Goal: Information Seeking & Learning: Find specific fact

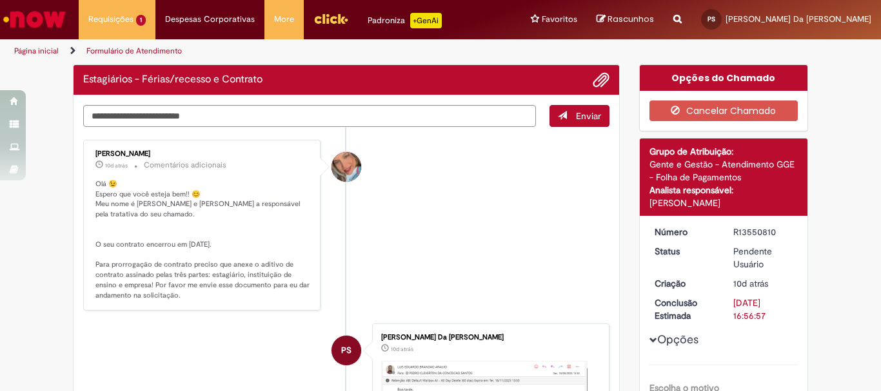
drag, startPoint x: 0, startPoint y: 0, endPoint x: 401, endPoint y: 246, distance: 470.8
click at [400, 247] on li "[PERSON_NAME] 10d atrás 10 dias atrás Comentários adicionais Olá 😉 Espero que v…" at bounding box center [346, 226] width 526 height 172
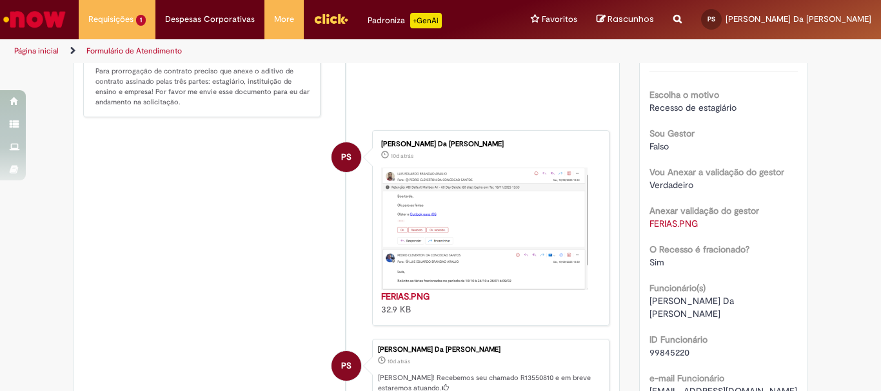
scroll to position [164, 0]
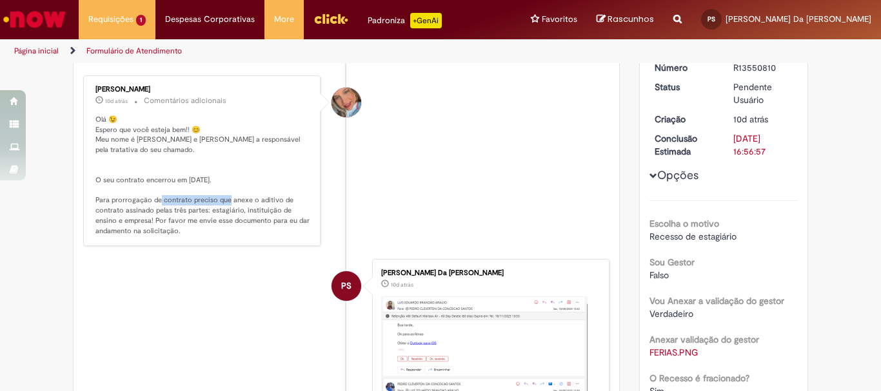
drag, startPoint x: 179, startPoint y: 199, endPoint x: 253, endPoint y: 201, distance: 73.5
click at [252, 201] on p "Olá 😉 Espero que você esteja bem!! 😊 Meu nome é [PERSON_NAME] e [PERSON_NAME] a…" at bounding box center [202, 175] width 215 height 121
click at [253, 201] on p "Olá 😉 Espero que você esteja bem!! 😊 Meu nome é [PERSON_NAME] e [PERSON_NAME] a…" at bounding box center [202, 175] width 215 height 121
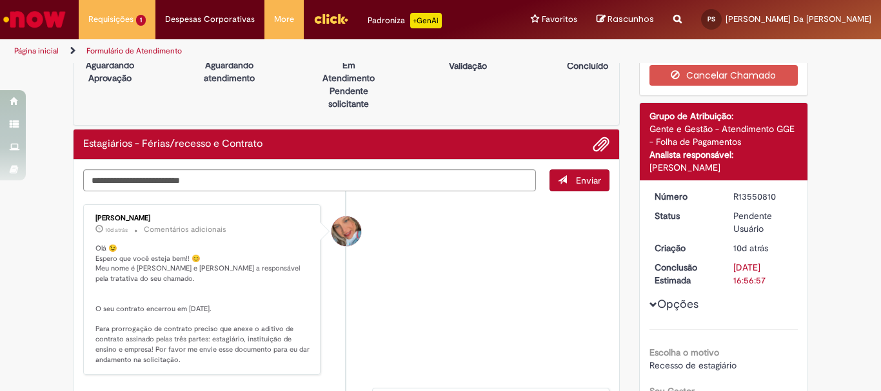
scroll to position [100, 0]
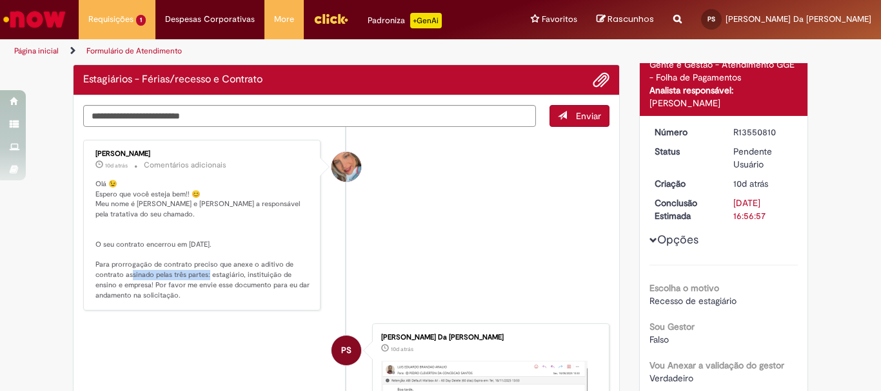
drag, startPoint x: 152, startPoint y: 273, endPoint x: 233, endPoint y: 273, distance: 80.6
click at [233, 273] on p "Olá 😉 Espero que você esteja bem!! 😊 Meu nome é [PERSON_NAME] e [PERSON_NAME] a…" at bounding box center [202, 239] width 215 height 121
drag, startPoint x: 259, startPoint y: 274, endPoint x: 282, endPoint y: 273, distance: 23.3
click at [279, 274] on p "Olá 😉 Espero que você esteja bem!! 😊 Meu nome é [PERSON_NAME] e [PERSON_NAME] a…" at bounding box center [202, 239] width 215 height 121
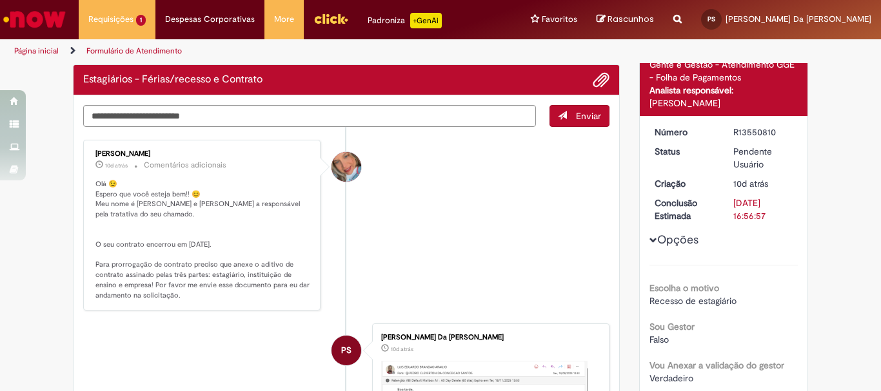
click at [288, 273] on p "Olá 😉 Espero que você esteja bem!! 😊 Meu nome é [PERSON_NAME] e [PERSON_NAME] a…" at bounding box center [202, 239] width 215 height 121
drag, startPoint x: 152, startPoint y: 280, endPoint x: 183, endPoint y: 279, distance: 31.0
click at [173, 279] on p "Olá 😉 Espero que você esteja bem!! 😊 Meu nome é [PERSON_NAME] e [PERSON_NAME] a…" at bounding box center [202, 239] width 215 height 121
drag, startPoint x: 183, startPoint y: 279, endPoint x: 221, endPoint y: 279, distance: 37.4
click at [190, 279] on p "Olá 😉 Espero que você esteja bem!! 😊 Meu nome é [PERSON_NAME] e [PERSON_NAME] a…" at bounding box center [202, 239] width 215 height 121
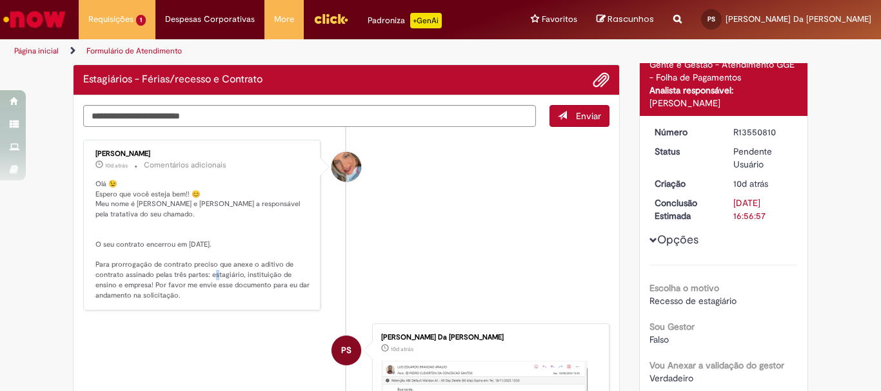
click at [235, 279] on p "Olá 😉 Espero que você esteja bem!! 😊 Meu nome é [PERSON_NAME] e [PERSON_NAME] a…" at bounding box center [202, 239] width 215 height 121
click at [262, 282] on p "Olá 😉 Espero que você esteja bem!! 😊 Meu nome é [PERSON_NAME] e [PERSON_NAME] a…" at bounding box center [202, 239] width 215 height 121
